Goal: Find specific page/section: Find specific page/section

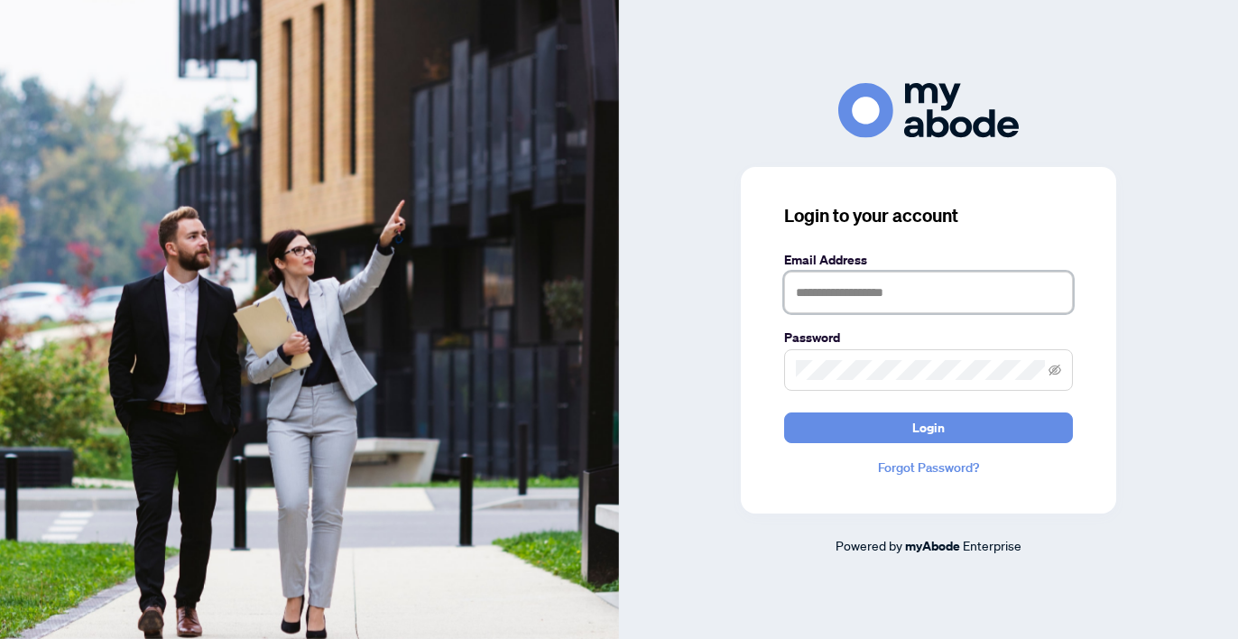
type input "*"
type input "**********"
click at [929, 427] on button "Login" at bounding box center [928, 427] width 289 height 31
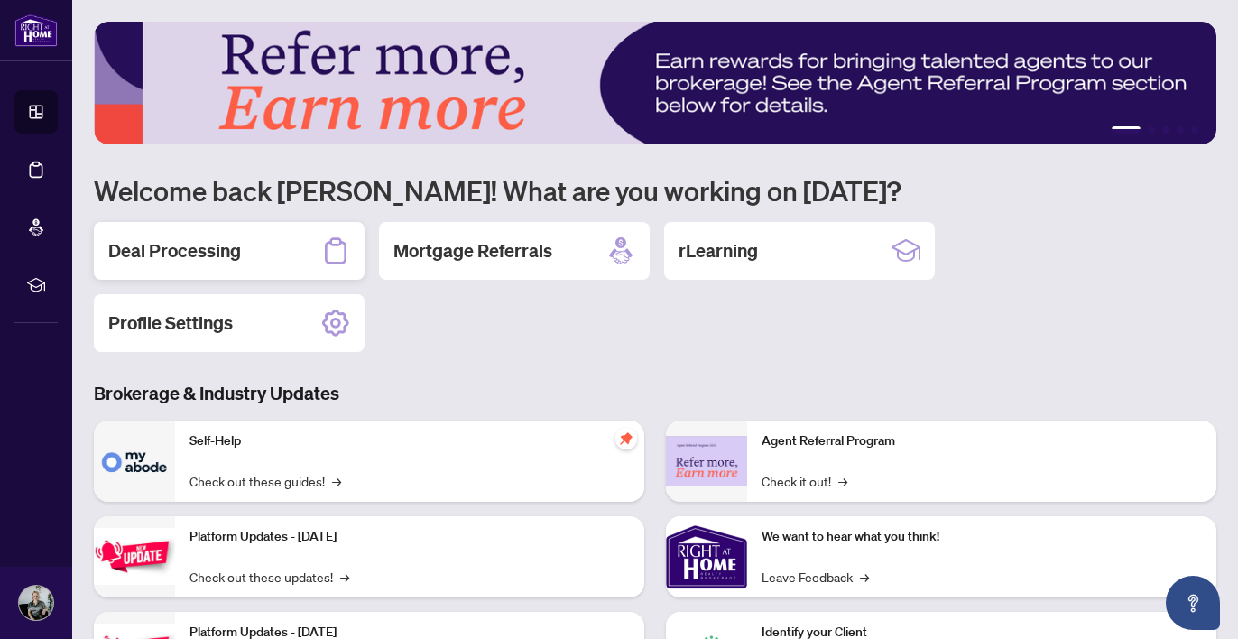
click at [237, 261] on h2 "Deal Processing" at bounding box center [174, 250] width 133 height 25
